Goal: Transaction & Acquisition: Purchase product/service

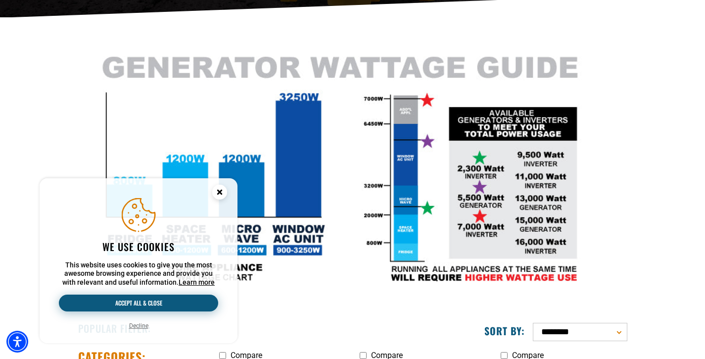
click at [146, 303] on button "Accept all & close" at bounding box center [138, 302] width 159 height 17
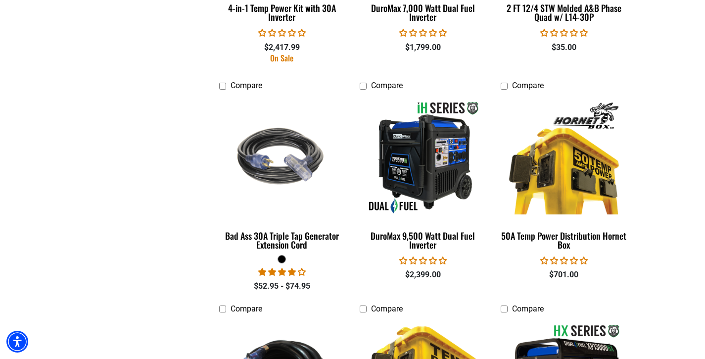
scroll to position [1388, 0]
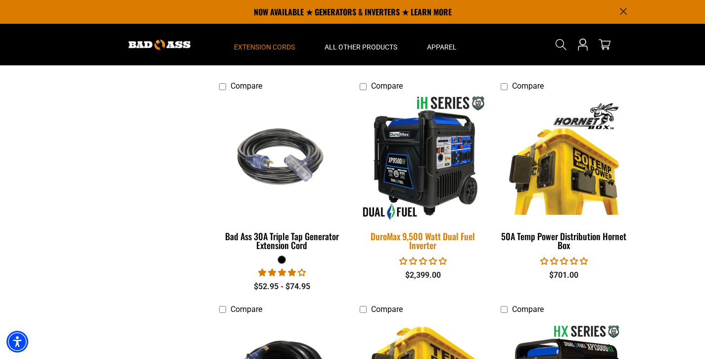
click at [440, 144] on img at bounding box center [423, 157] width 138 height 127
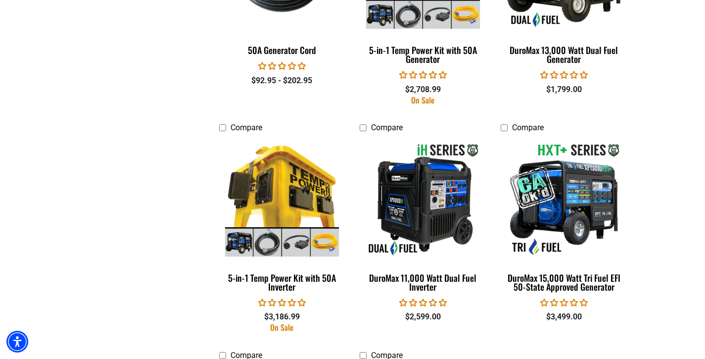
scroll to position [1799, 0]
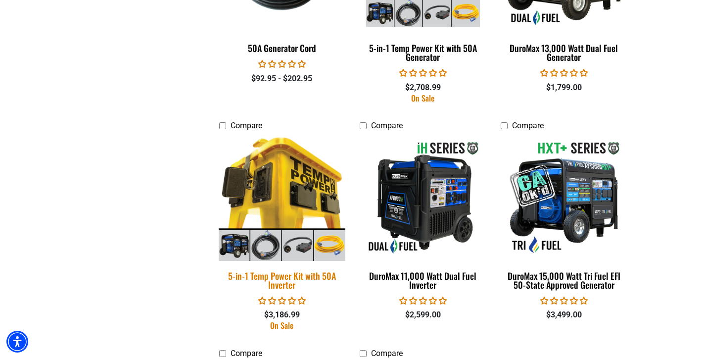
click at [280, 173] on img at bounding box center [282, 197] width 138 height 127
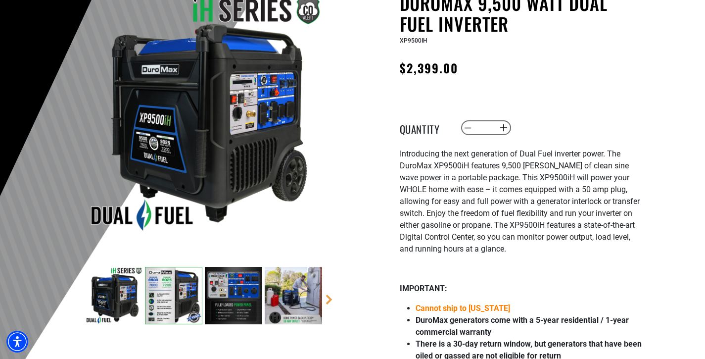
scroll to position [115, 0]
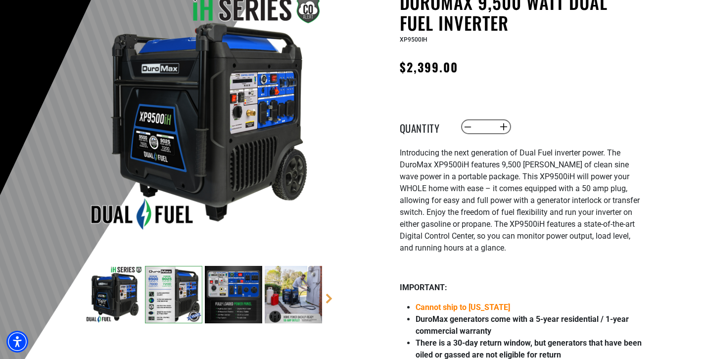
click at [157, 288] on img at bounding box center [173, 294] width 57 height 57
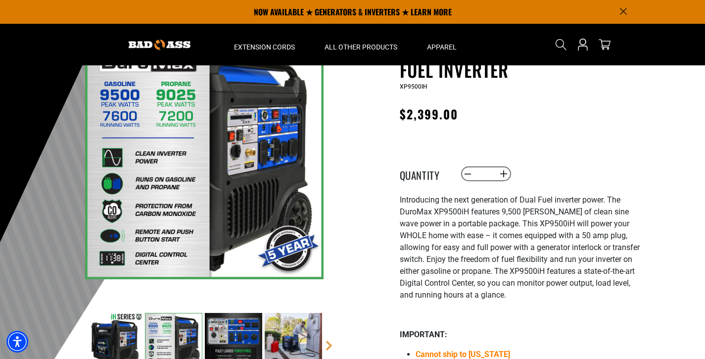
scroll to position [68, 0]
click at [237, 333] on img at bounding box center [233, 341] width 57 height 57
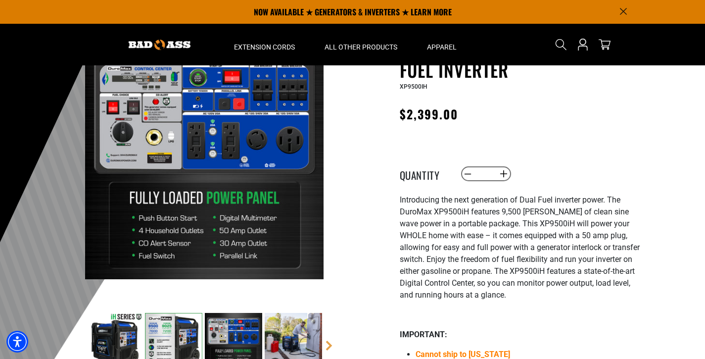
click at [294, 331] on img at bounding box center [293, 341] width 57 height 57
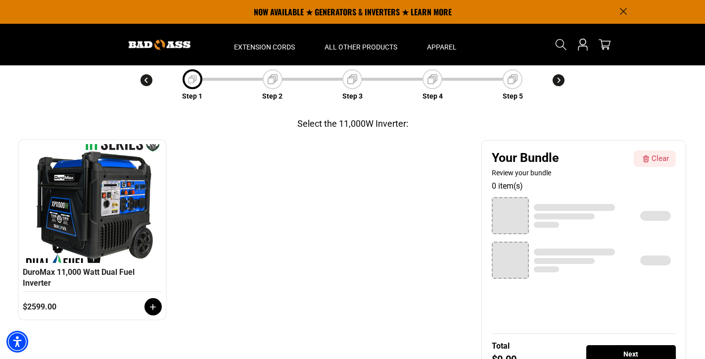
scroll to position [79, 0]
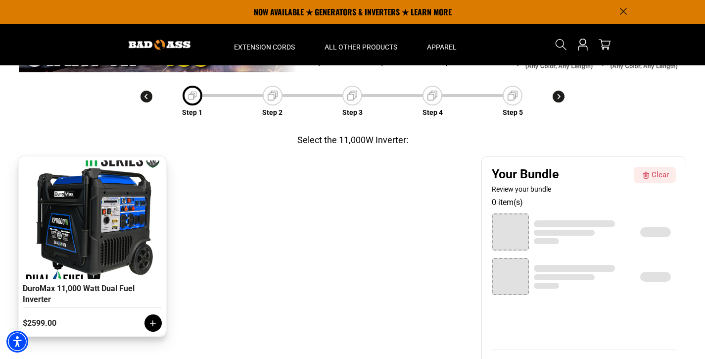
click at [155, 317] on div at bounding box center [152, 322] width 17 height 17
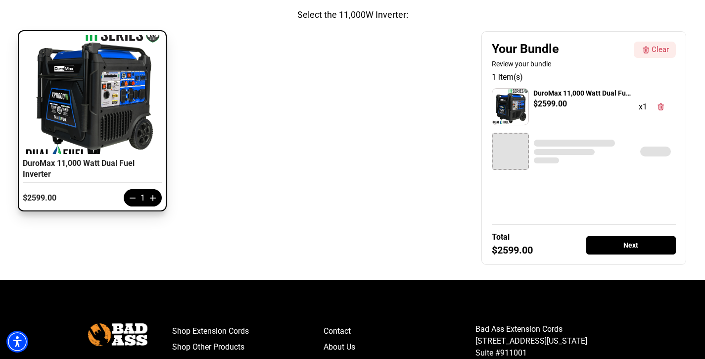
scroll to position [205, 0]
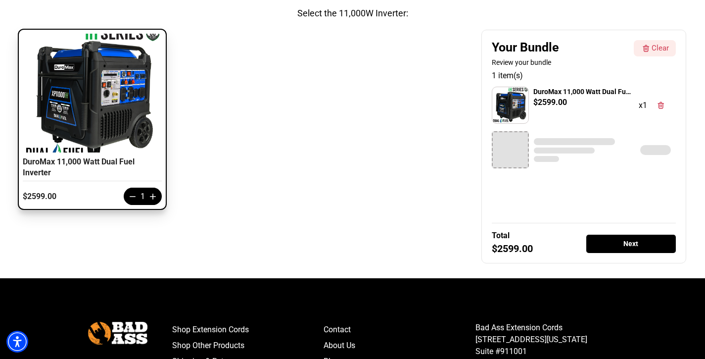
click at [617, 238] on div "Next" at bounding box center [631, 243] width 90 height 18
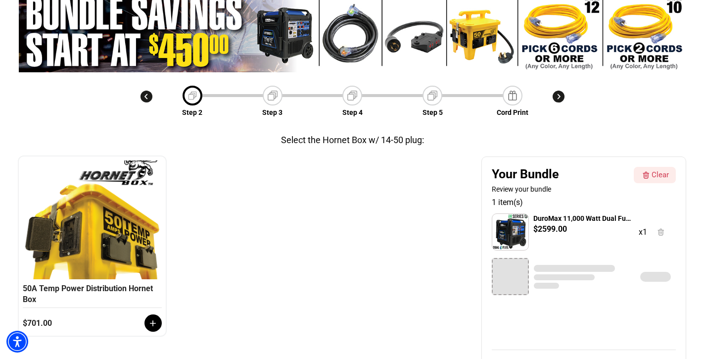
scroll to position [104, 0]
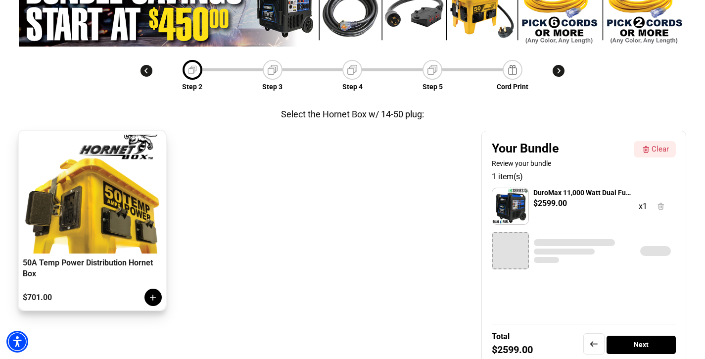
click at [150, 296] on icon at bounding box center [153, 297] width 10 height 10
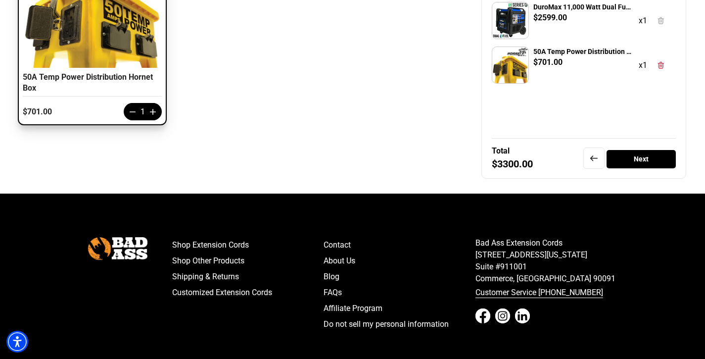
scroll to position [290, 0]
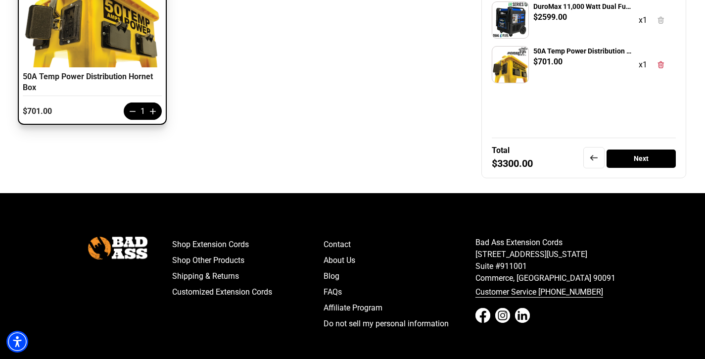
click at [638, 162] on div "Next" at bounding box center [640, 158] width 69 height 18
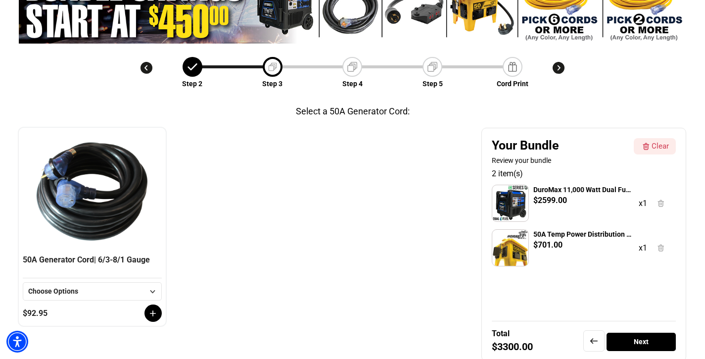
scroll to position [109, 0]
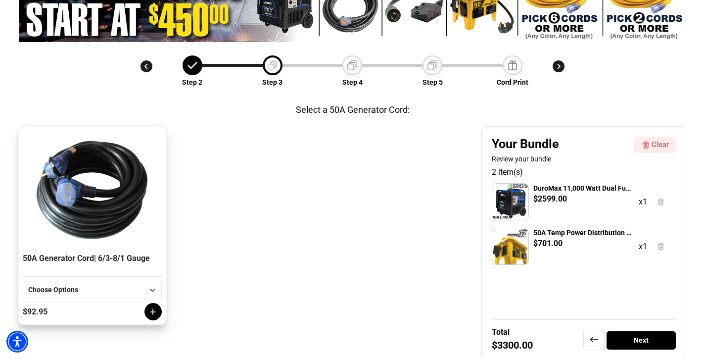
click at [154, 314] on icon at bounding box center [153, 312] width 10 height 10
click at [52, 325] on span "30 FT" at bounding box center [51, 325] width 17 height 10
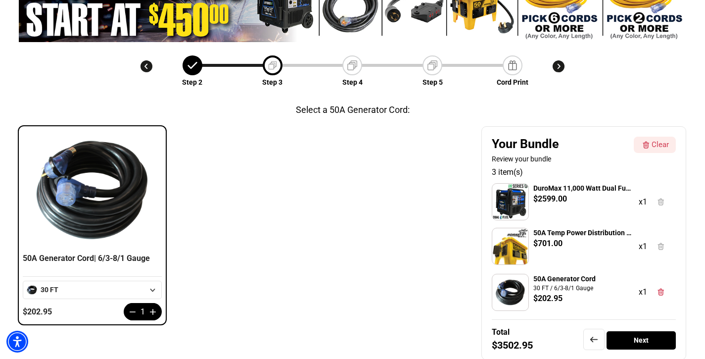
scroll to position [163, 0]
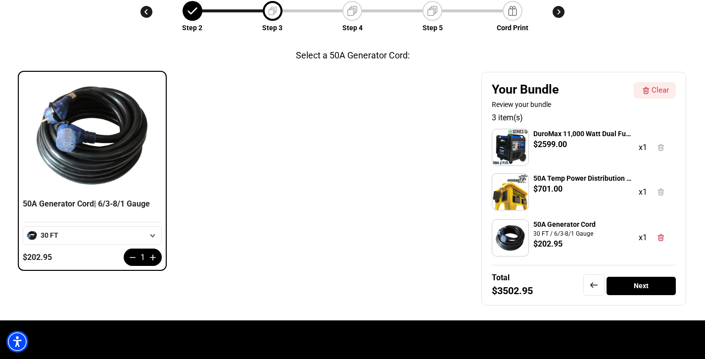
click at [634, 280] on div "Next" at bounding box center [640, 285] width 69 height 18
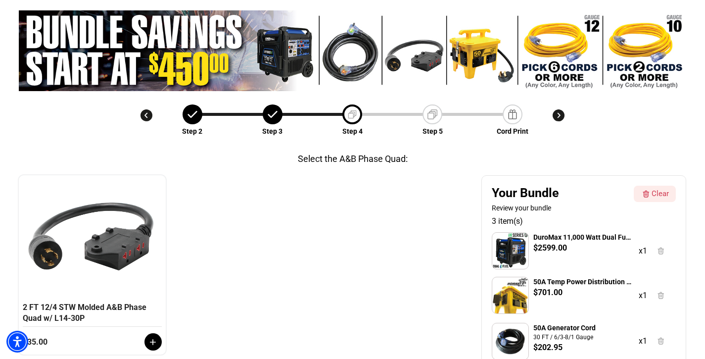
scroll to position [67, 0]
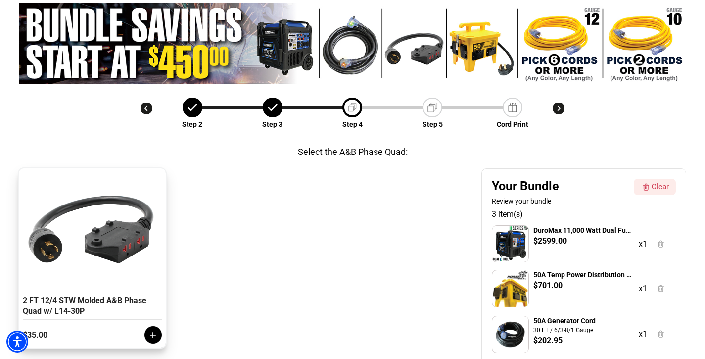
click at [148, 339] on icon at bounding box center [153, 335] width 10 height 10
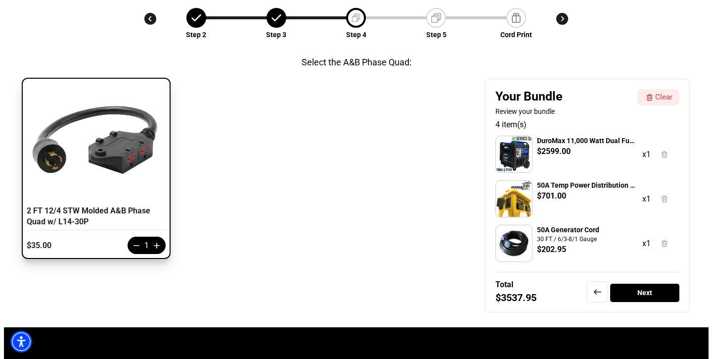
scroll to position [164, 0]
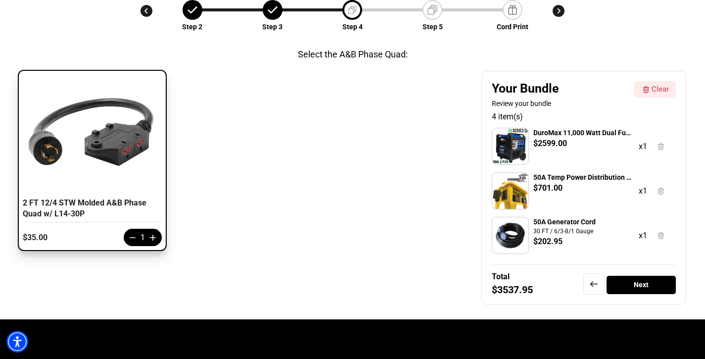
click at [655, 281] on div "Next" at bounding box center [640, 284] width 69 height 18
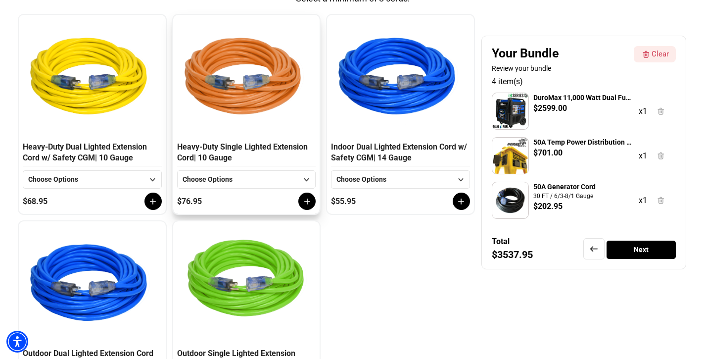
scroll to position [219, 0]
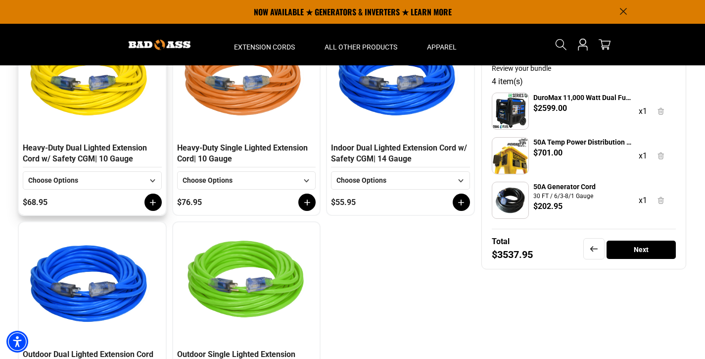
click at [154, 182] on icon at bounding box center [152, 180] width 12 height 12
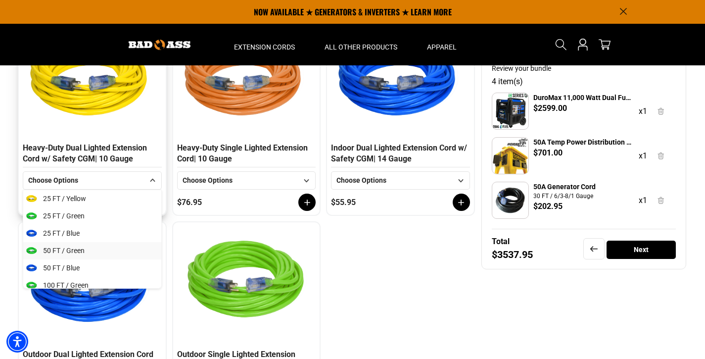
click at [106, 253] on li "50 FT / Green" at bounding box center [92, 250] width 138 height 17
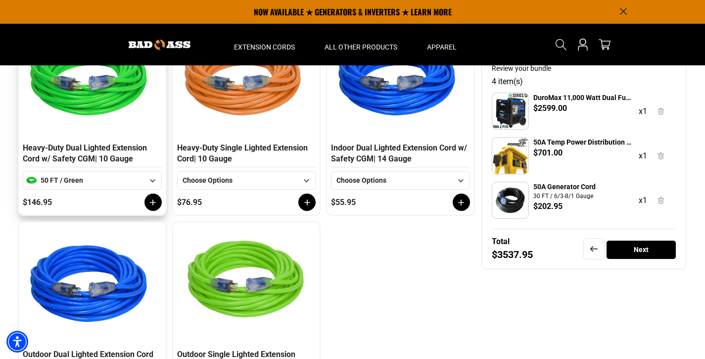
click at [154, 202] on icon at bounding box center [153, 202] width 10 height 10
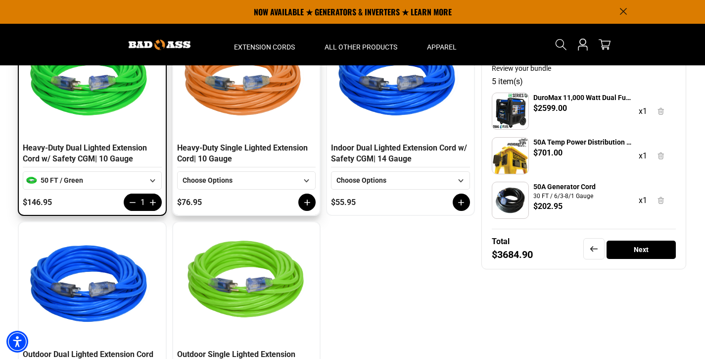
click at [306, 176] on icon at bounding box center [306, 180] width 12 height 12
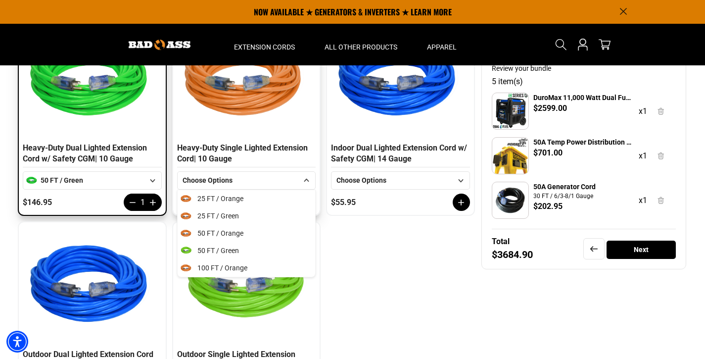
click at [306, 176] on icon at bounding box center [306, 180] width 12 height 12
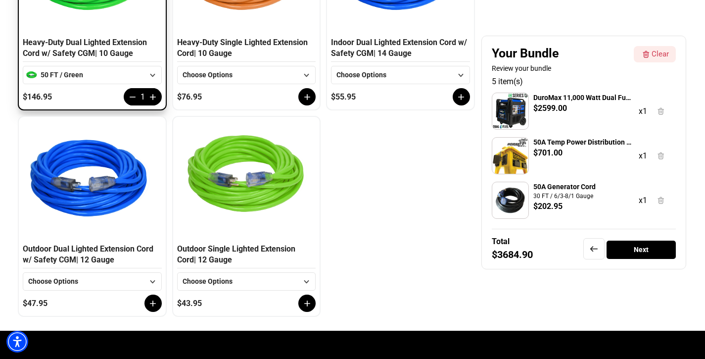
scroll to position [324, 0]
click at [305, 280] on icon at bounding box center [306, 281] width 12 height 12
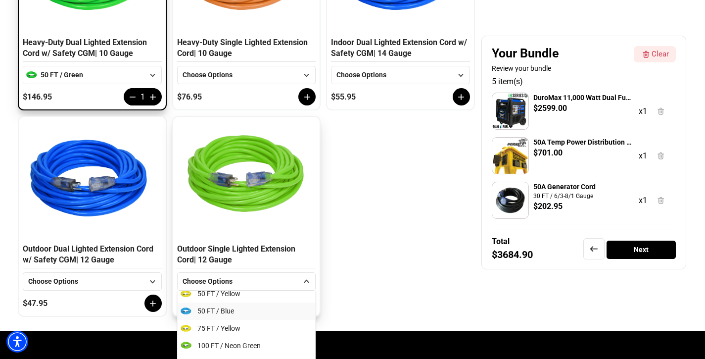
scroll to position [75, 0]
click at [232, 312] on span "50 FT / Blue" at bounding box center [215, 311] width 37 height 10
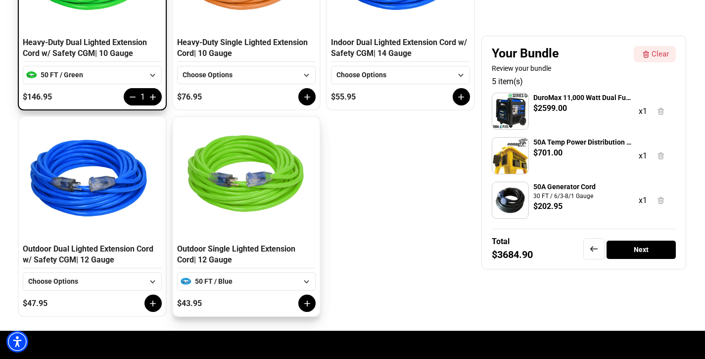
scroll to position [74, 0]
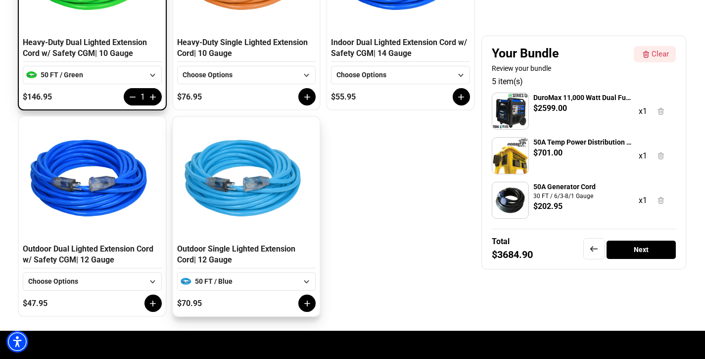
click at [306, 304] on icon at bounding box center [307, 303] width 6 height 6
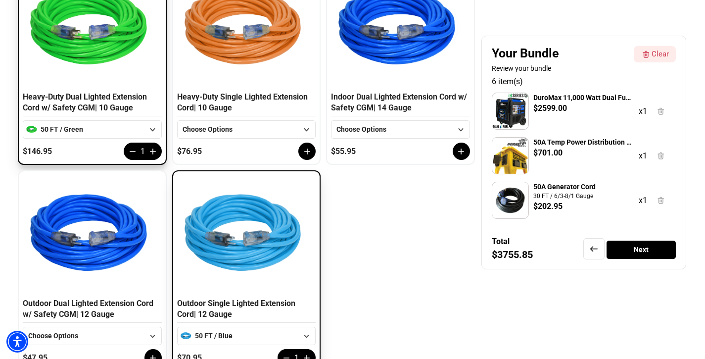
scroll to position [270, 0]
click at [155, 155] on icon at bounding box center [153, 151] width 10 height 10
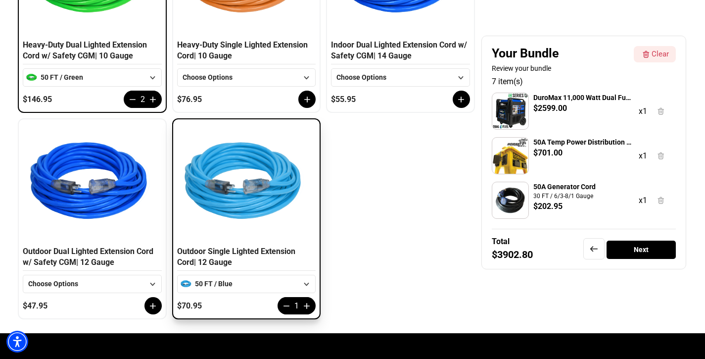
scroll to position [322, 0]
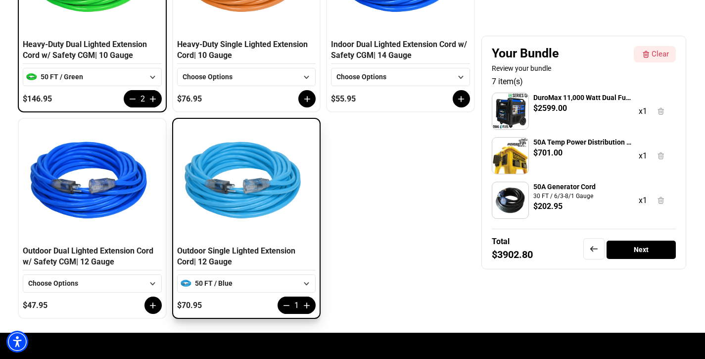
click at [307, 305] on icon at bounding box center [307, 305] width 10 height 10
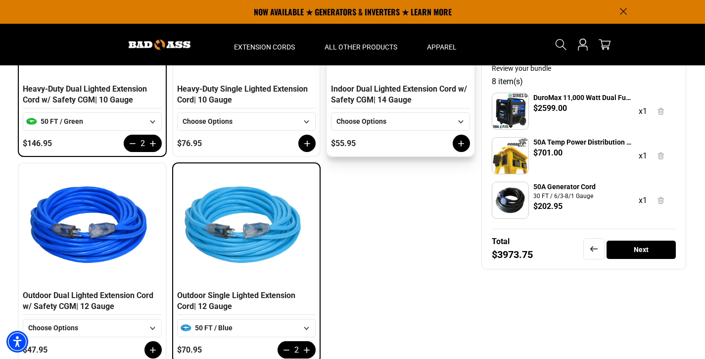
scroll to position [277, 0]
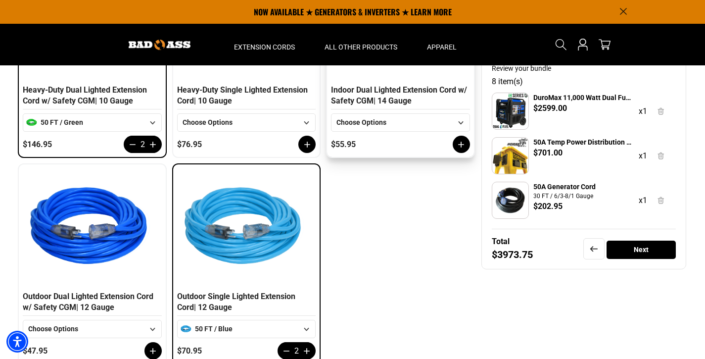
click at [461, 122] on icon at bounding box center [460, 122] width 12 height 12
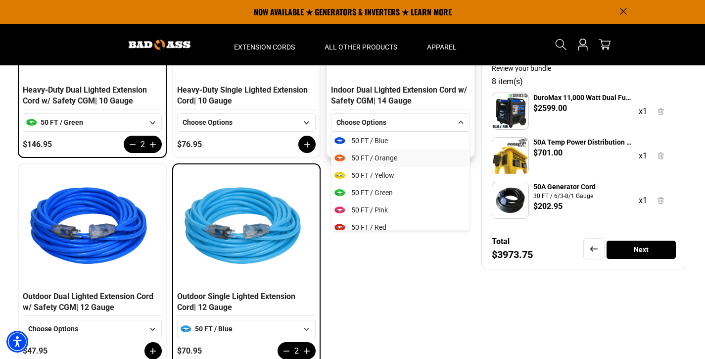
click at [408, 162] on li "50 FT / Orange" at bounding box center [400, 157] width 138 height 17
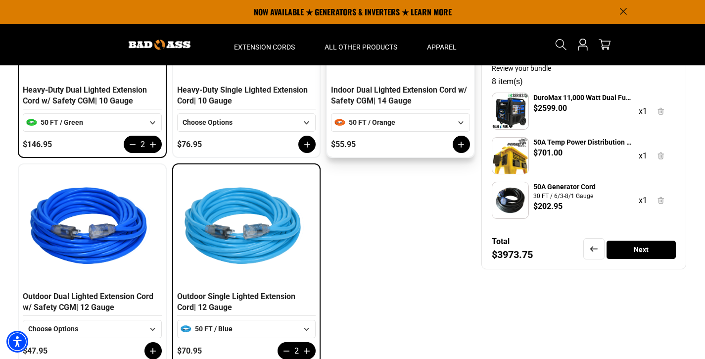
click at [459, 143] on icon at bounding box center [461, 144] width 10 height 10
click at [460, 143] on icon at bounding box center [461, 144] width 10 height 10
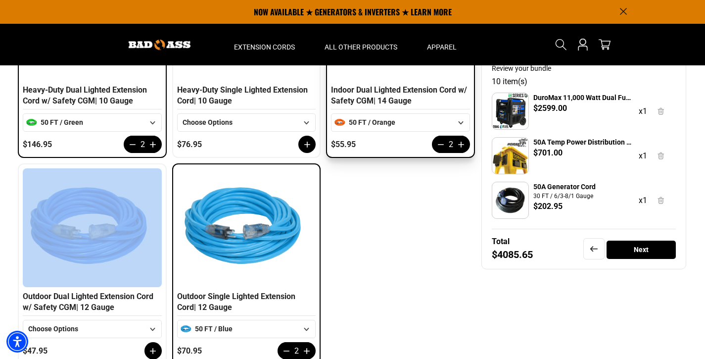
click at [460, 143] on icon at bounding box center [461, 144] width 10 height 10
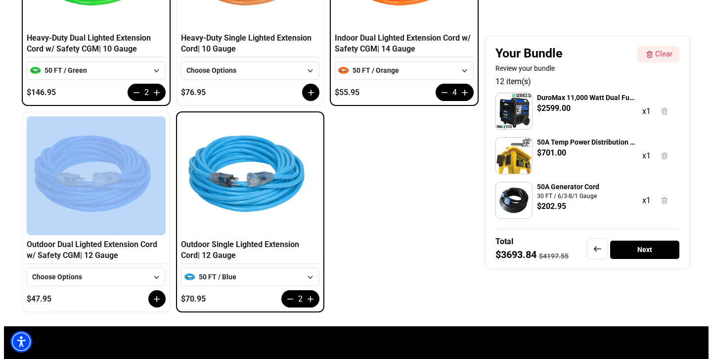
scroll to position [328, 0]
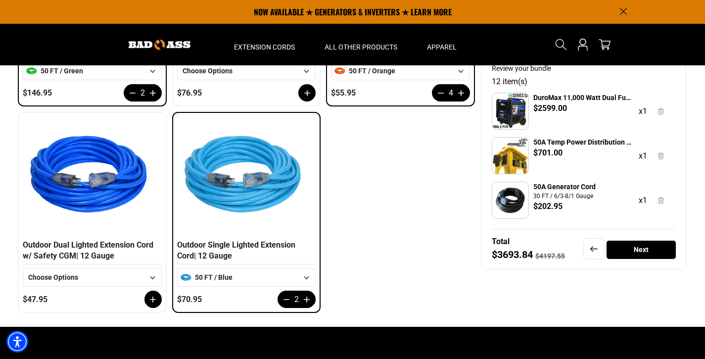
click at [639, 251] on div "Next" at bounding box center [640, 250] width 69 height 18
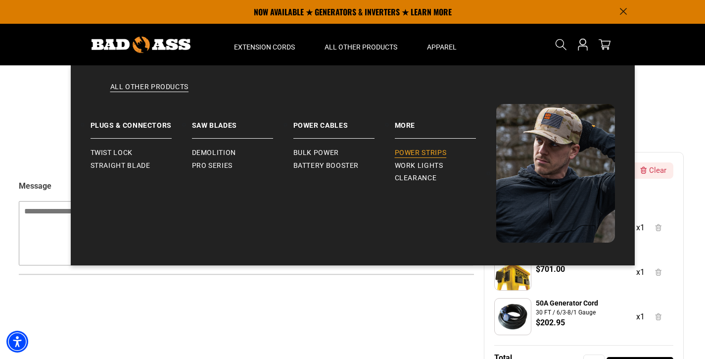
click at [420, 151] on span "Power Strips" at bounding box center [421, 152] width 52 height 9
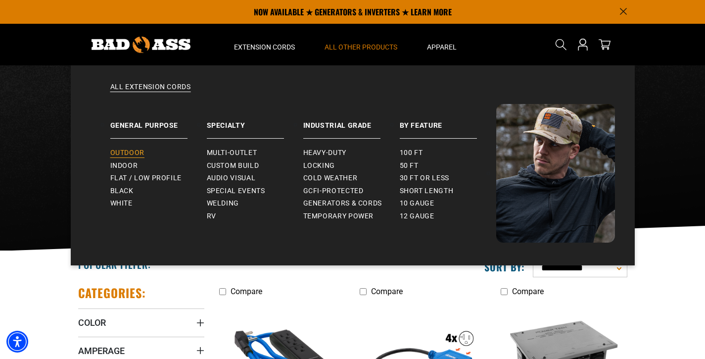
click at [133, 151] on span "Outdoor" at bounding box center [127, 152] width 34 height 9
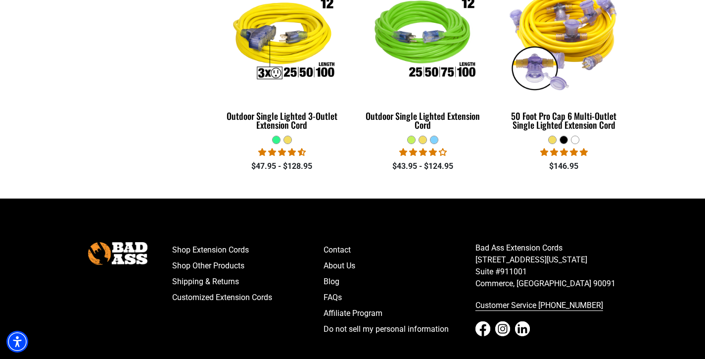
scroll to position [816, 0]
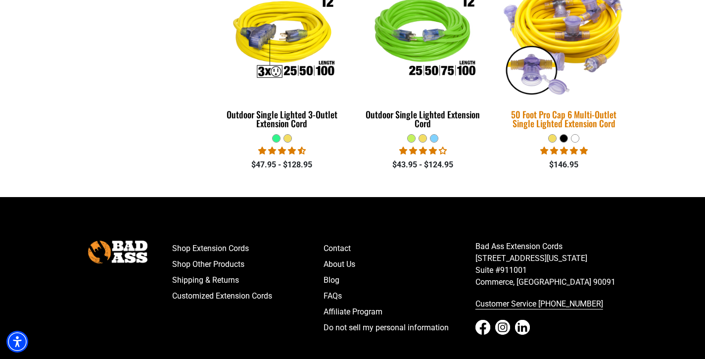
click at [585, 116] on div "50 Foot Pro Cap 6 Multi-Outlet Single Lighted Extension Cord" at bounding box center [563, 119] width 126 height 18
